Goal: Task Accomplishment & Management: Complete application form

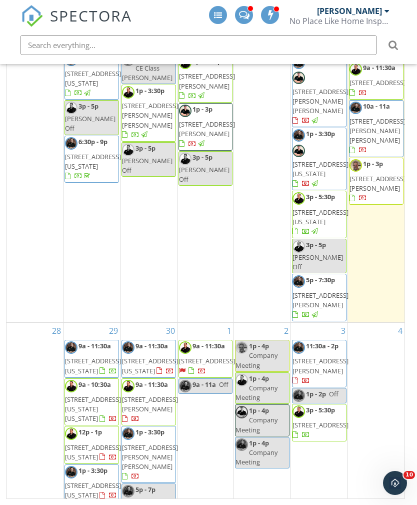
scroll to position [93, 0]
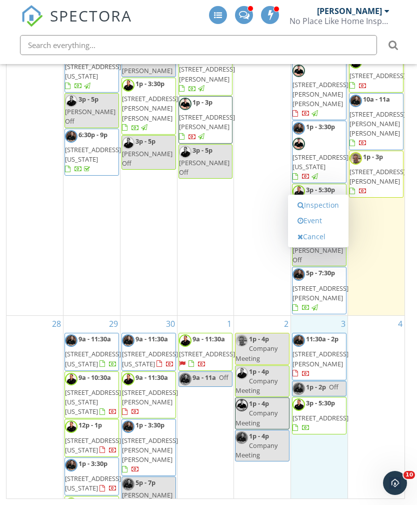
click at [334, 218] on link "Event" at bounding box center [319, 221] width 52 height 16
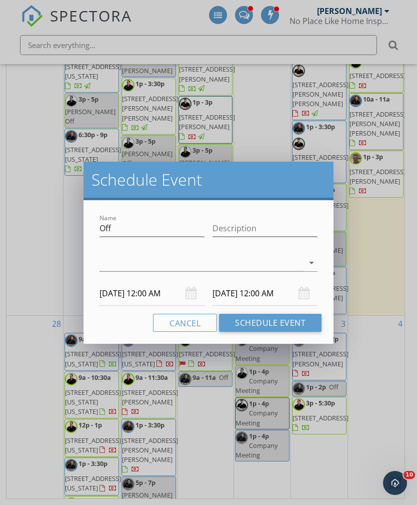
click at [112, 256] on div at bounding box center [202, 263] width 204 height 17
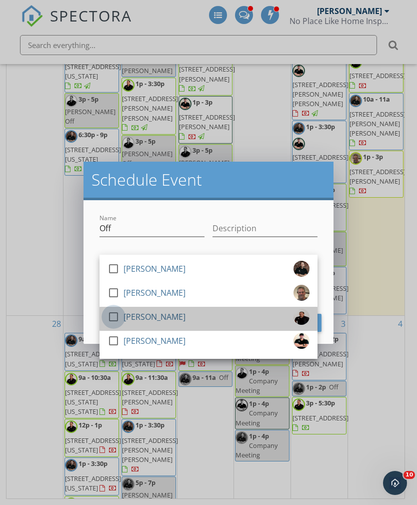
click at [113, 312] on div at bounding box center [113, 316] width 17 height 17
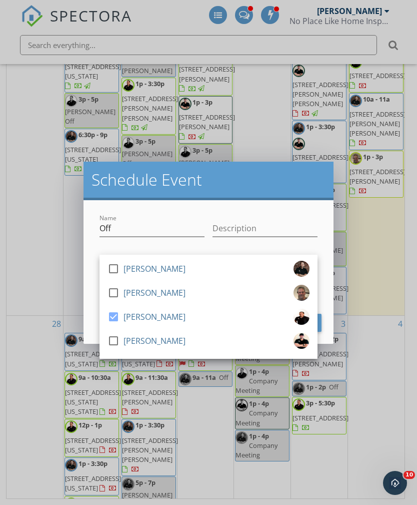
click at [312, 181] on h2 "Schedule Event" at bounding box center [209, 180] width 234 height 20
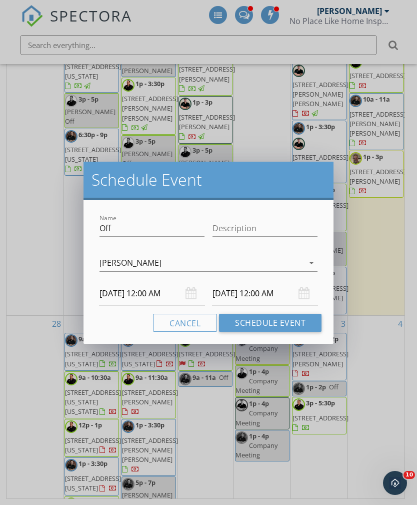
click at [115, 293] on input "[DATE] 12:00 AM" at bounding box center [152, 293] width 105 height 25
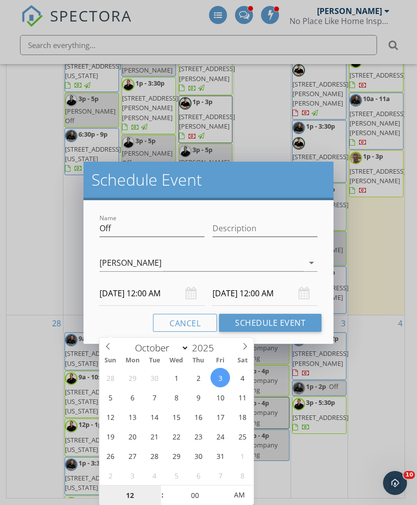
click at [133, 485] on input "12" at bounding box center [131, 495] width 62 height 20
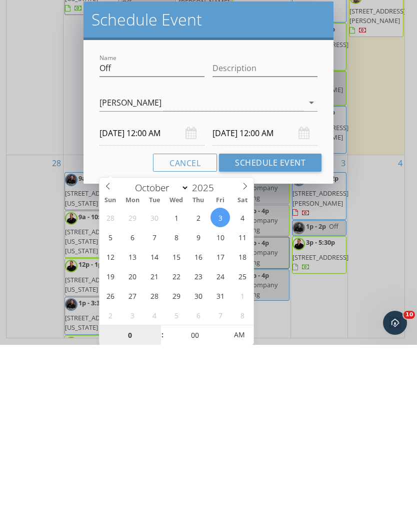
type input "09"
click at [306, 170] on h2 "Schedule Event" at bounding box center [209, 180] width 234 height 20
type input "[DATE] 9:00 AM"
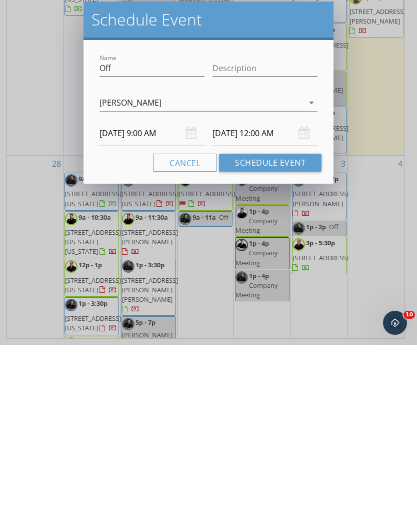
type input "09"
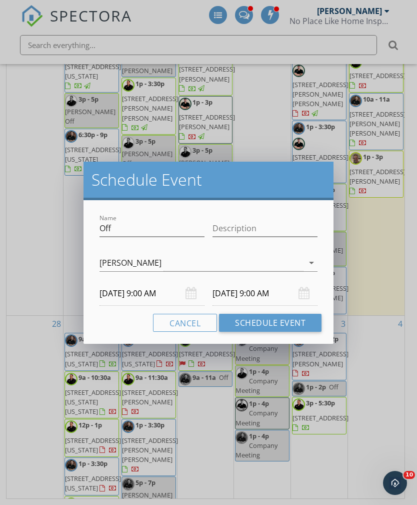
click at [265, 284] on input "[DATE] 9:00 AM" at bounding box center [265, 293] width 105 height 25
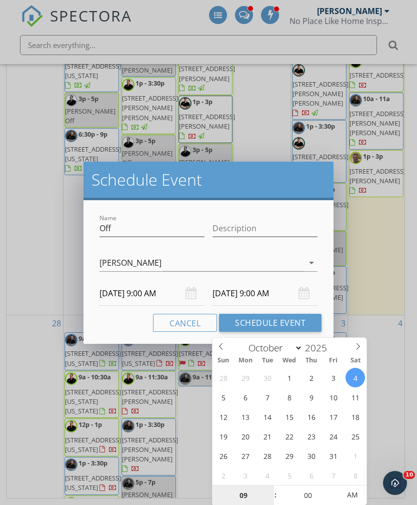
type input "[DATE] 9:00 AM"
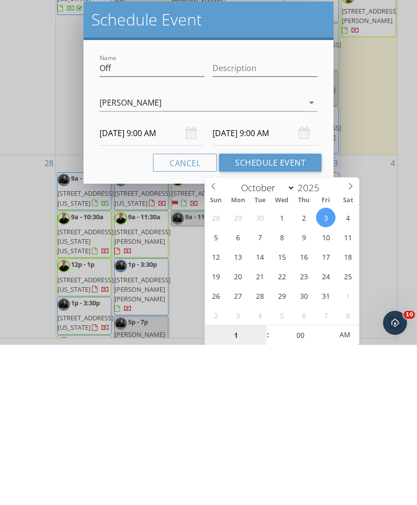
type input "11"
click at [276, 162] on div "Schedule Event" at bounding box center [209, 181] width 250 height 39
type input "[DATE] 11:00 AM"
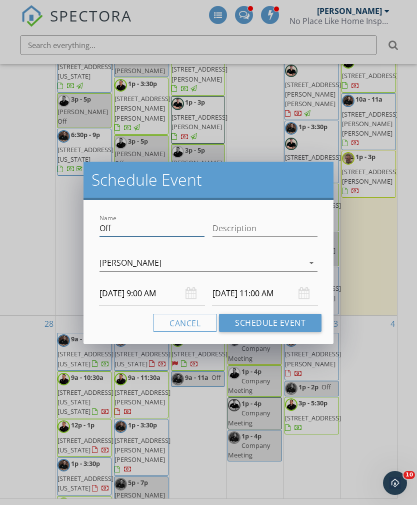
click at [121, 228] on input "Off" at bounding box center [152, 228] width 105 height 17
type input "O"
type input "[PERSON_NAME]"
click at [286, 327] on button "Schedule Event" at bounding box center [270, 323] width 103 height 18
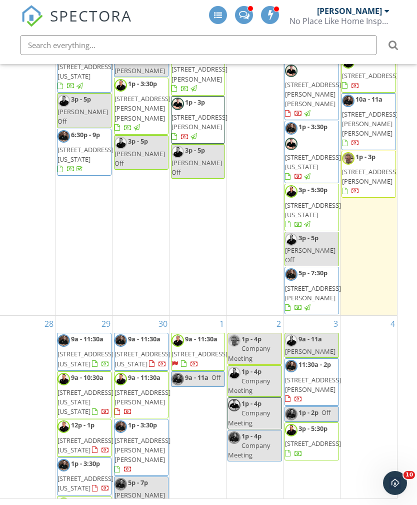
scroll to position [0, 0]
